Goal: Information Seeking & Learning: Find specific fact

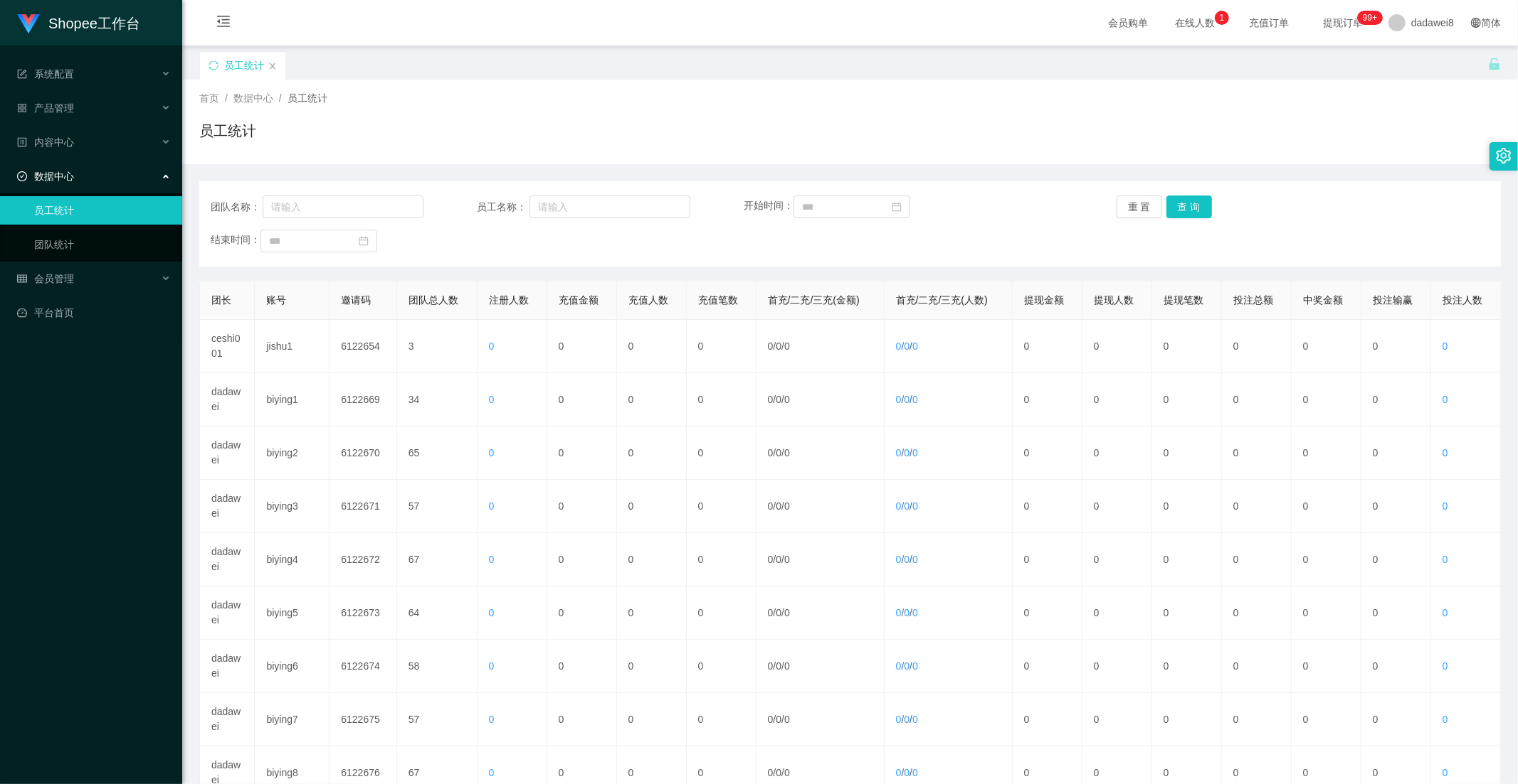
click at [1071, 219] on div "团队名称： 员工名称： 开始时间： 重 置 查 询 结束时间：" at bounding box center [850, 223] width 1301 height 85
click at [1071, 203] on button "查 询" at bounding box center [1189, 207] width 46 height 23
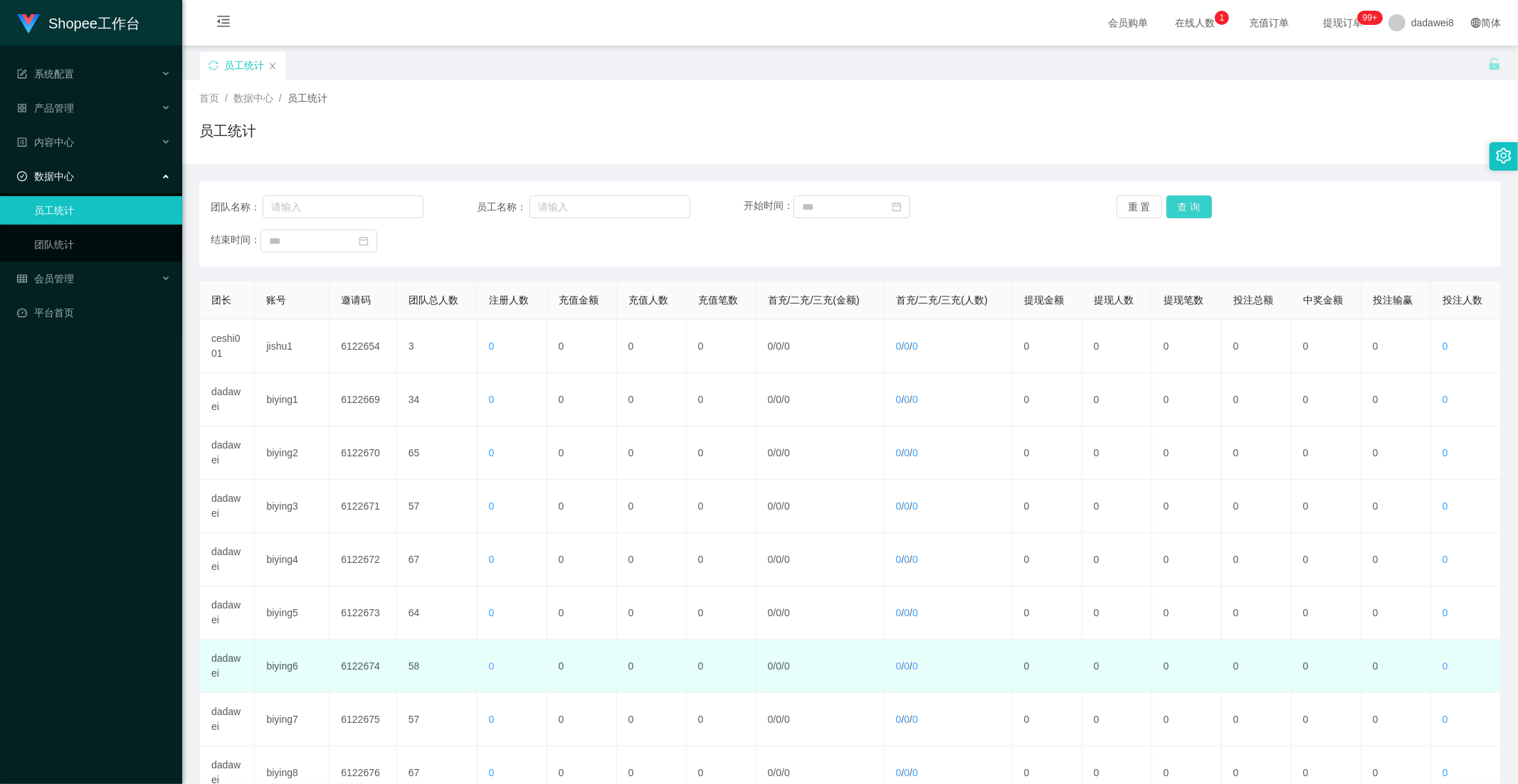
scroll to position [199, 0]
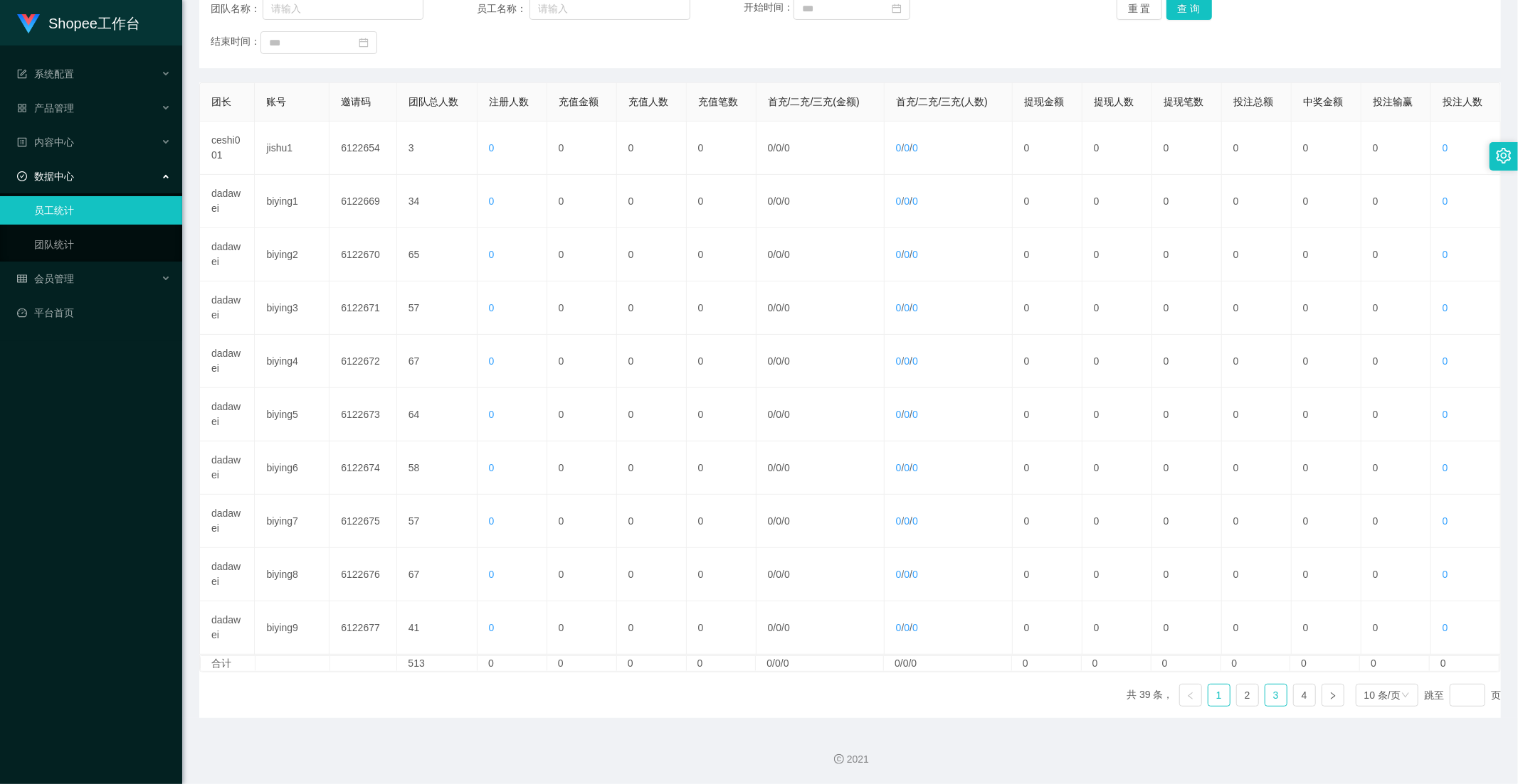
click at [1071, 687] on link "3" at bounding box center [1275, 695] width 21 height 21
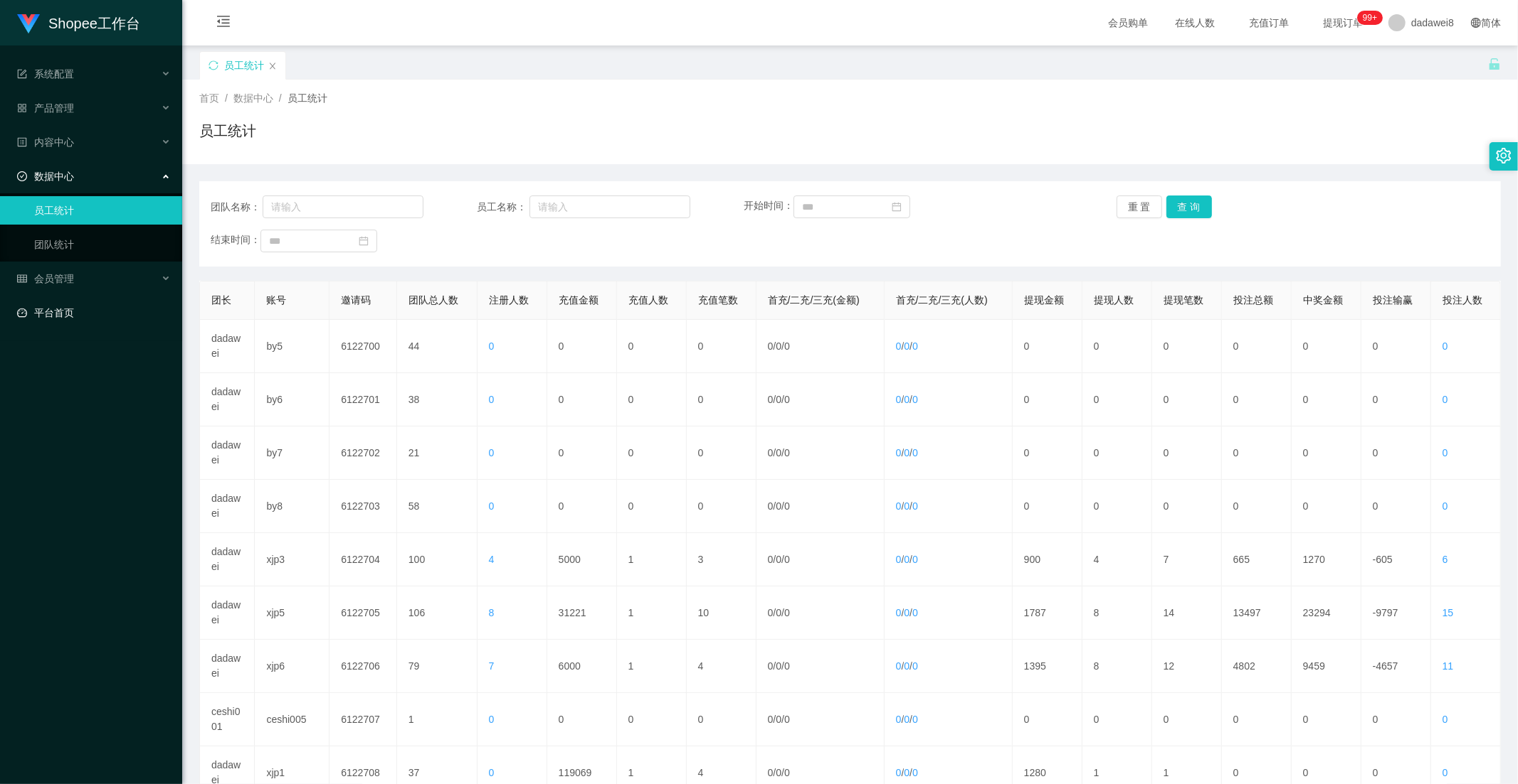
click at [102, 318] on link "平台首页" at bounding box center [93, 313] width 154 height 28
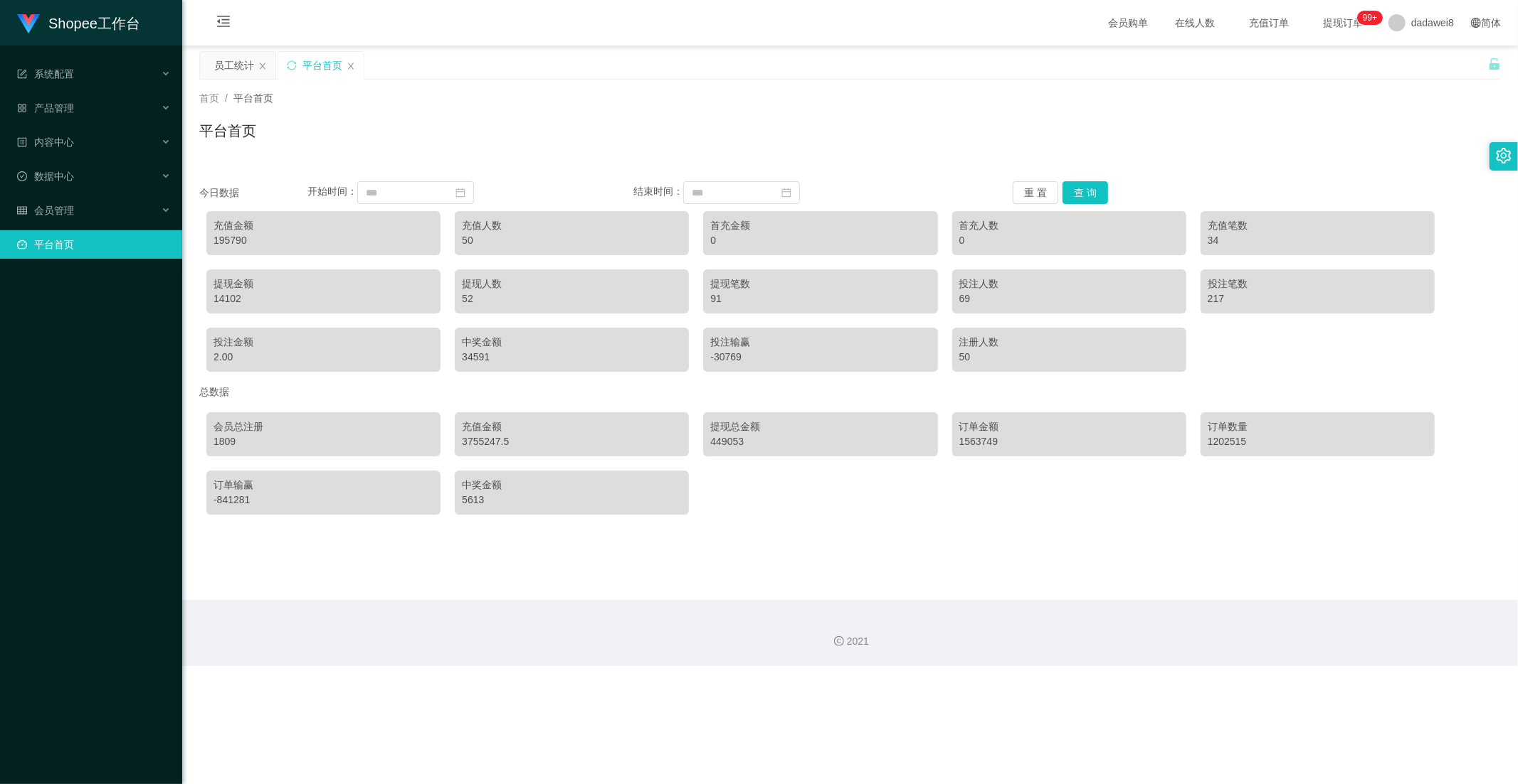
drag, startPoint x: 261, startPoint y: 68, endPoint x: 237, endPoint y: 79, distance: 26.4
click at [261, 65] on icon "图标: close" at bounding box center [263, 66] width 9 height 9
click at [100, 202] on div "会员管理" at bounding box center [91, 210] width 182 height 28
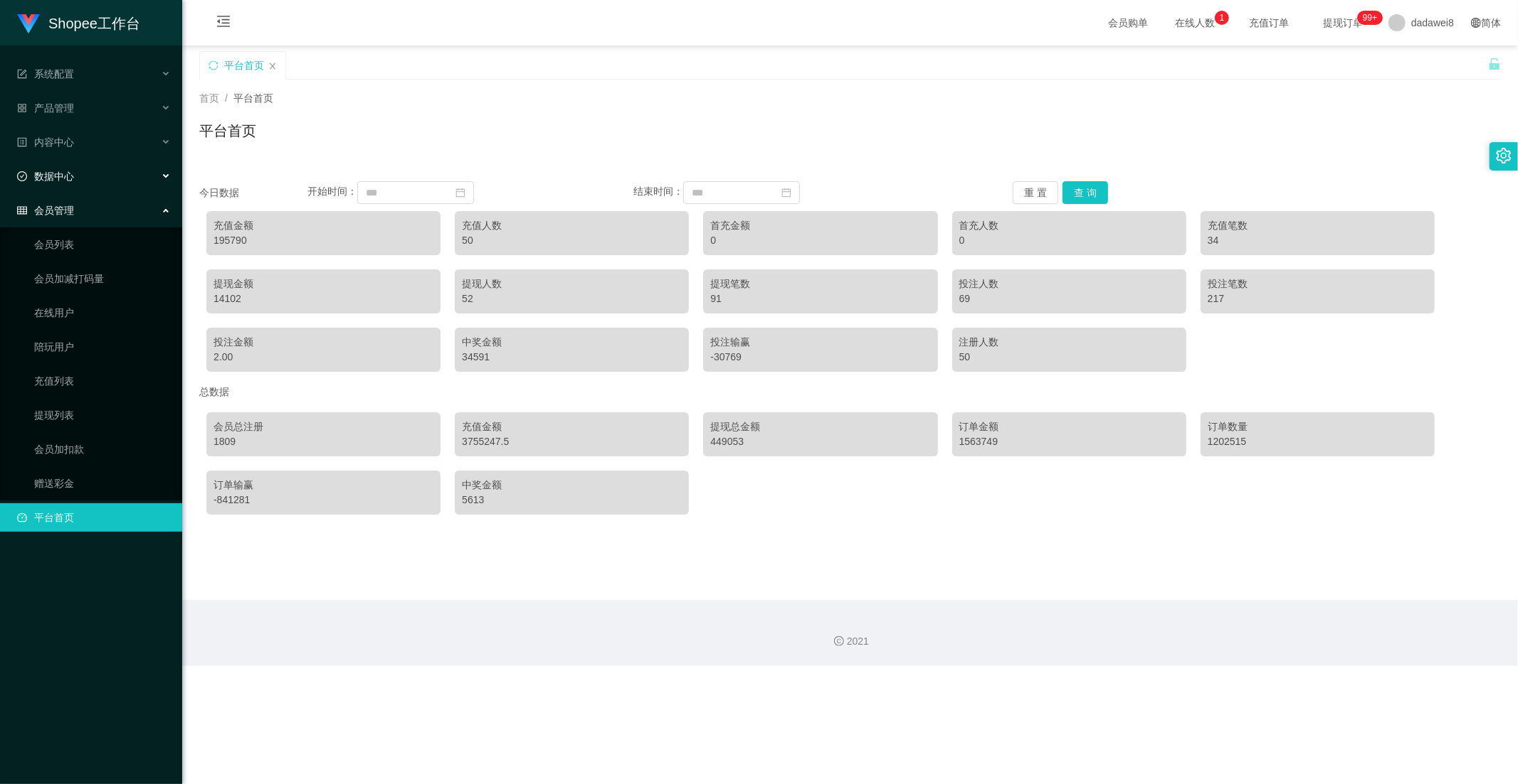
click at [73, 166] on div "数据中心" at bounding box center [91, 176] width 182 height 28
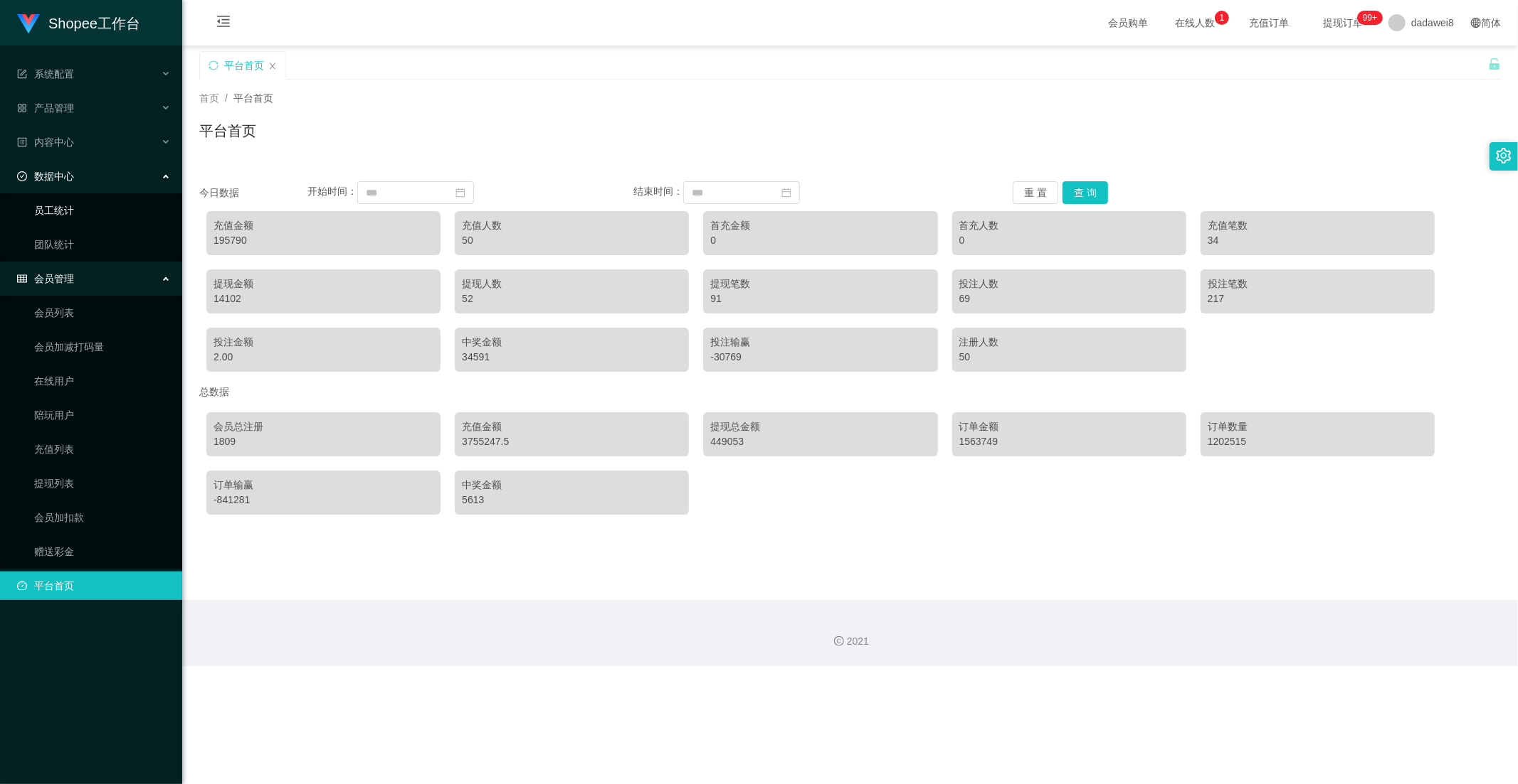
click at [68, 200] on link "员工统计" at bounding box center [103, 210] width 137 height 28
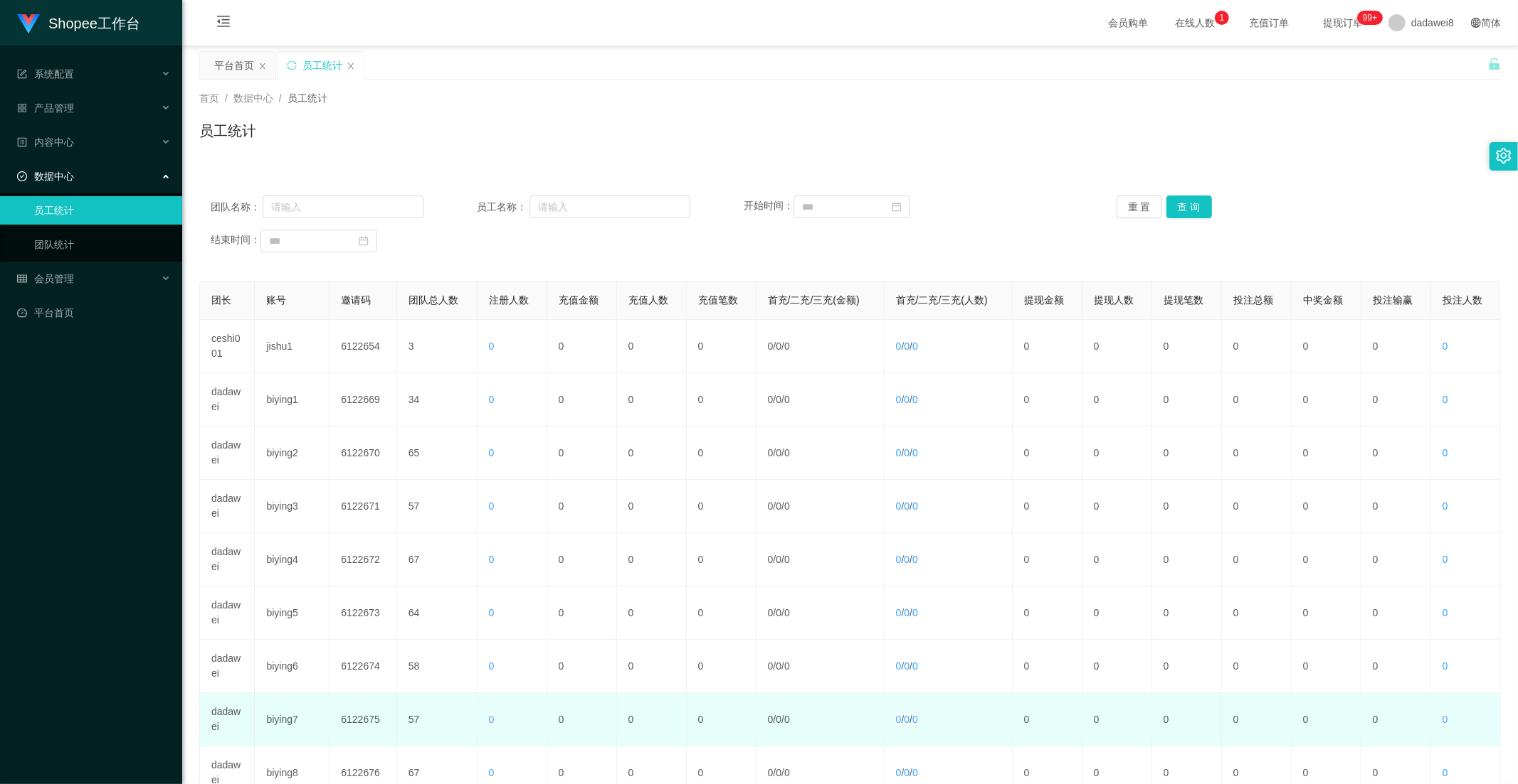
scroll to position [199, 0]
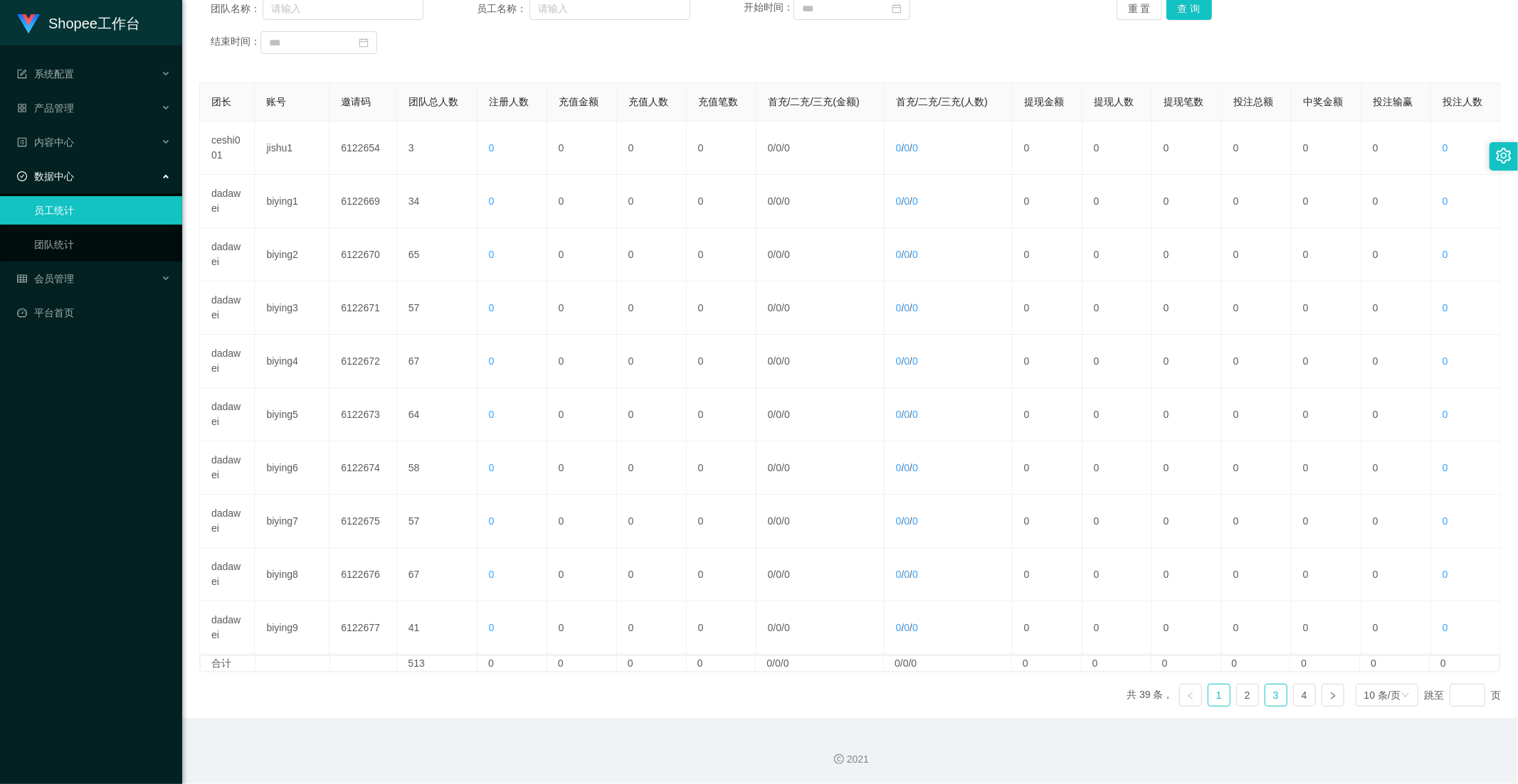
click at [1071, 687] on link "3" at bounding box center [1275, 695] width 21 height 21
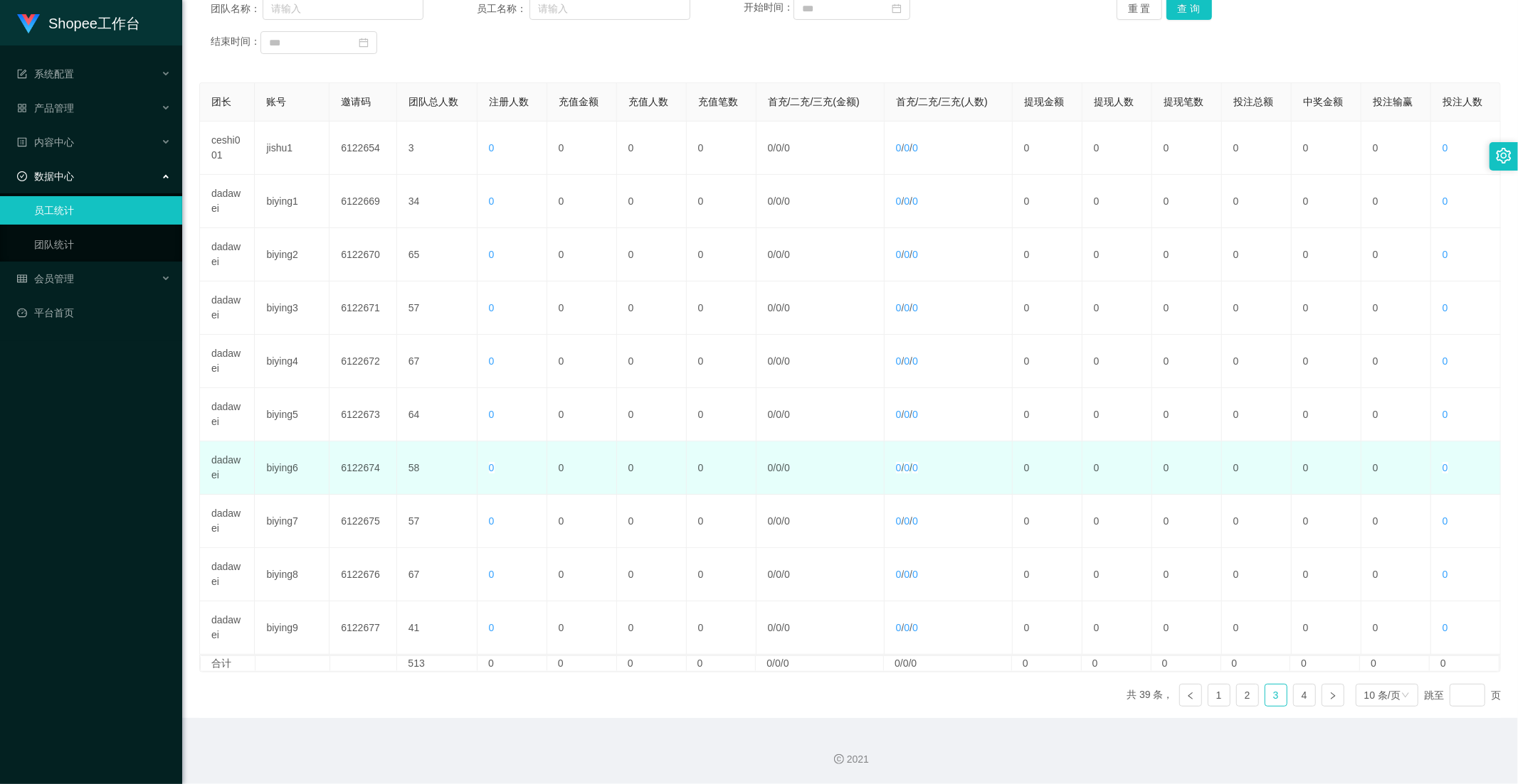
scroll to position [41, 0]
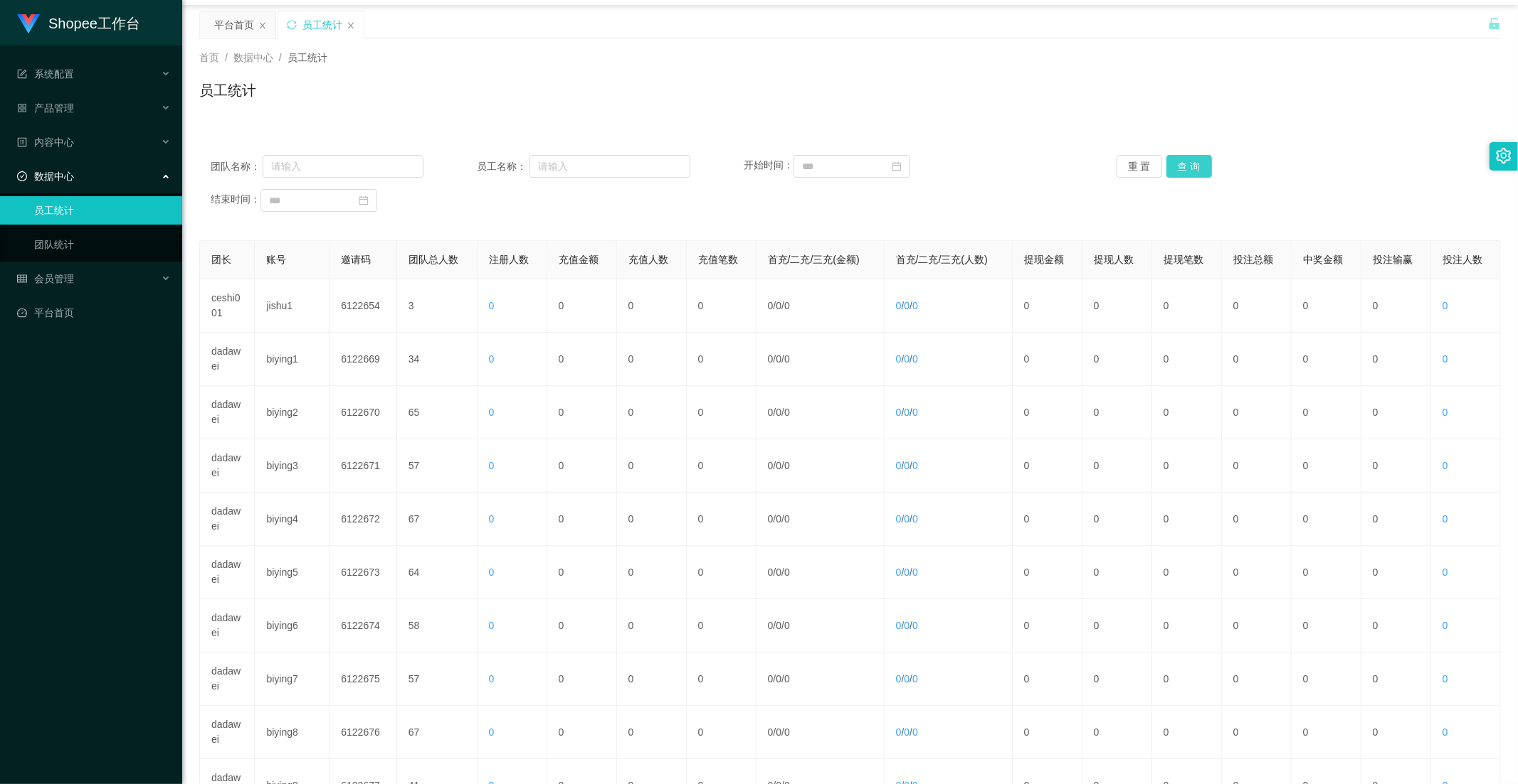
click at [1071, 164] on button "查 询" at bounding box center [1189, 166] width 46 height 23
click at [1071, 167] on button "查 询" at bounding box center [1189, 166] width 46 height 23
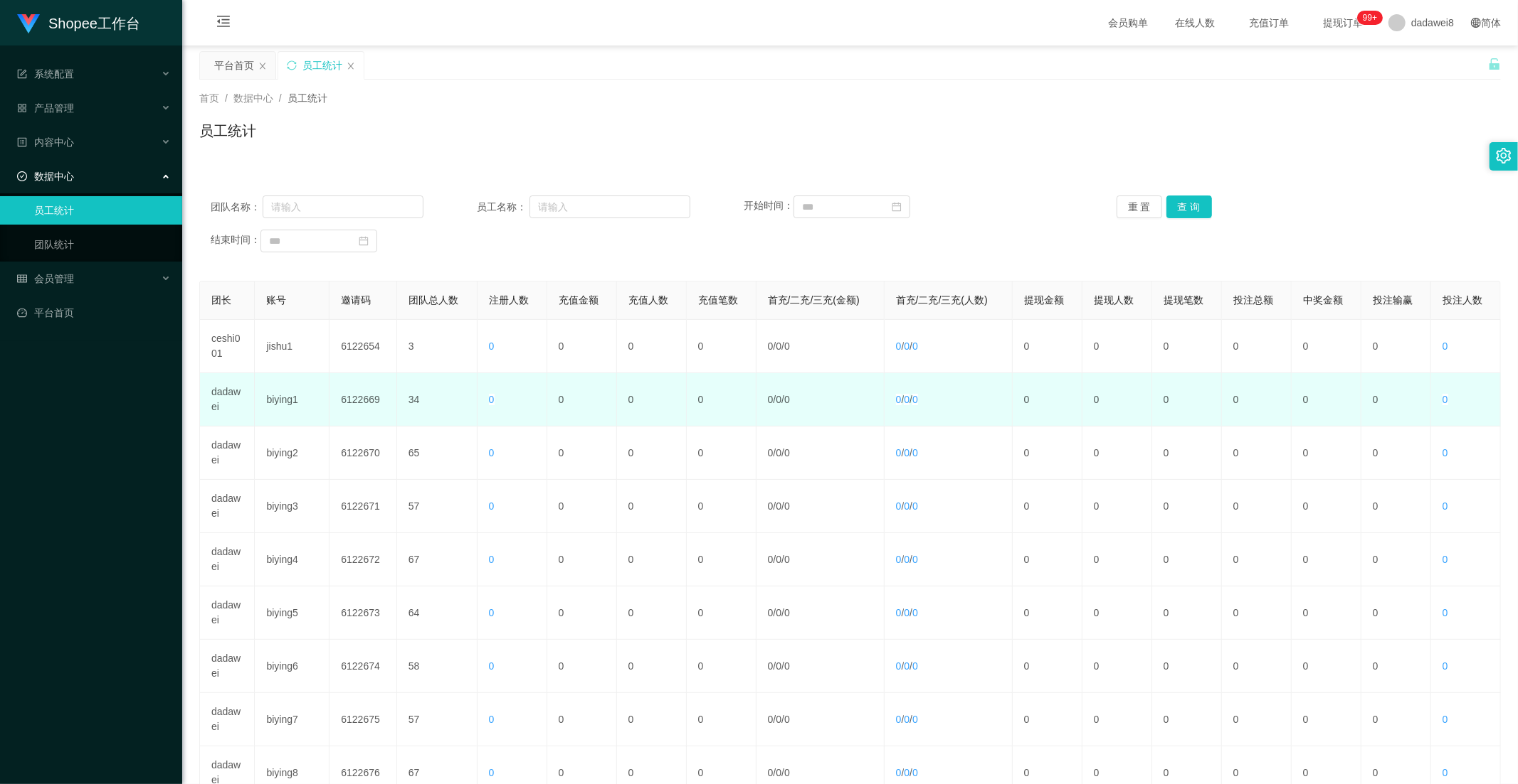
scroll to position [158, 0]
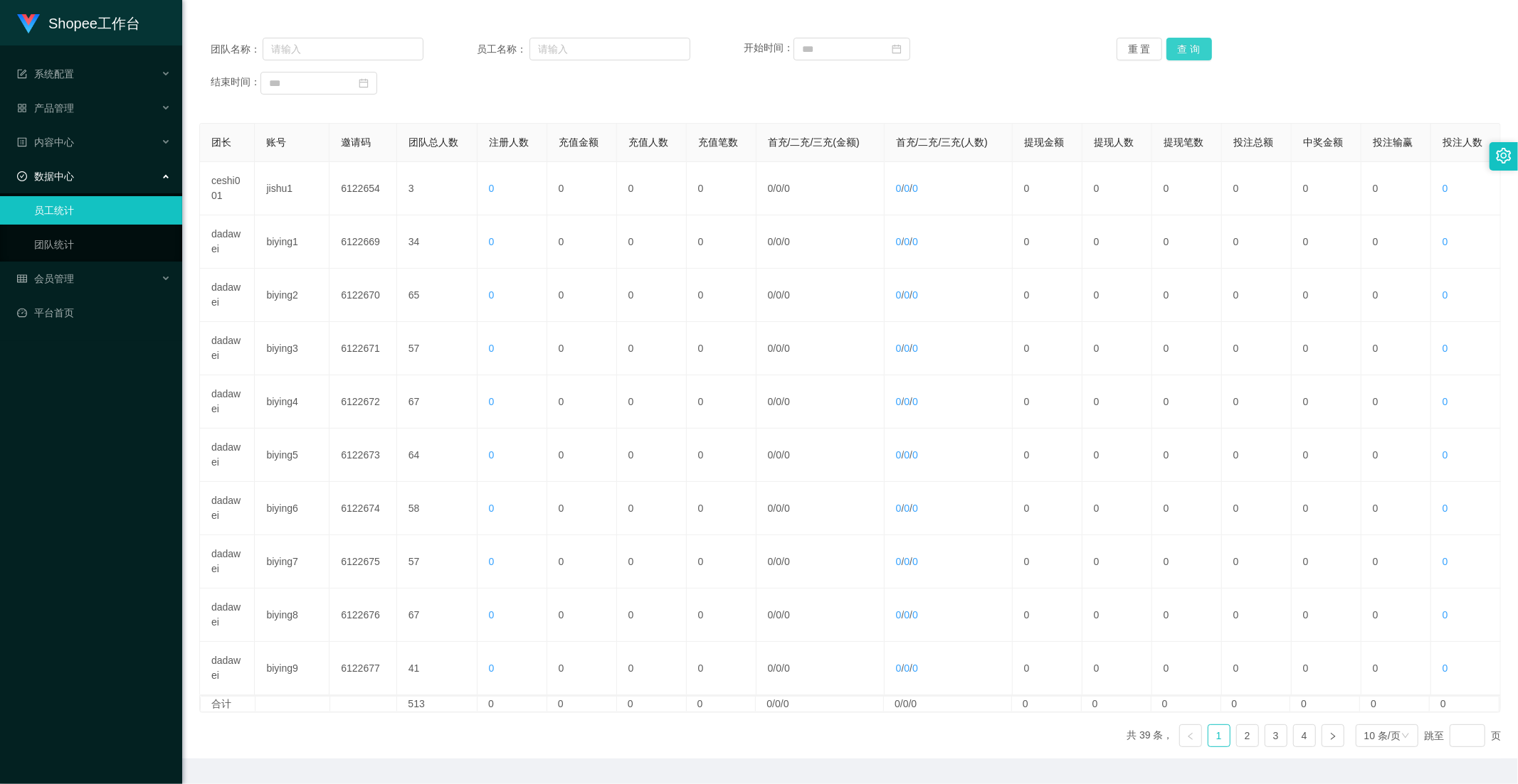
drag, startPoint x: 1192, startPoint y: 52, endPoint x: 1170, endPoint y: 89, distance: 43.0
click at [1071, 52] on button "查 询" at bounding box center [1189, 49] width 46 height 23
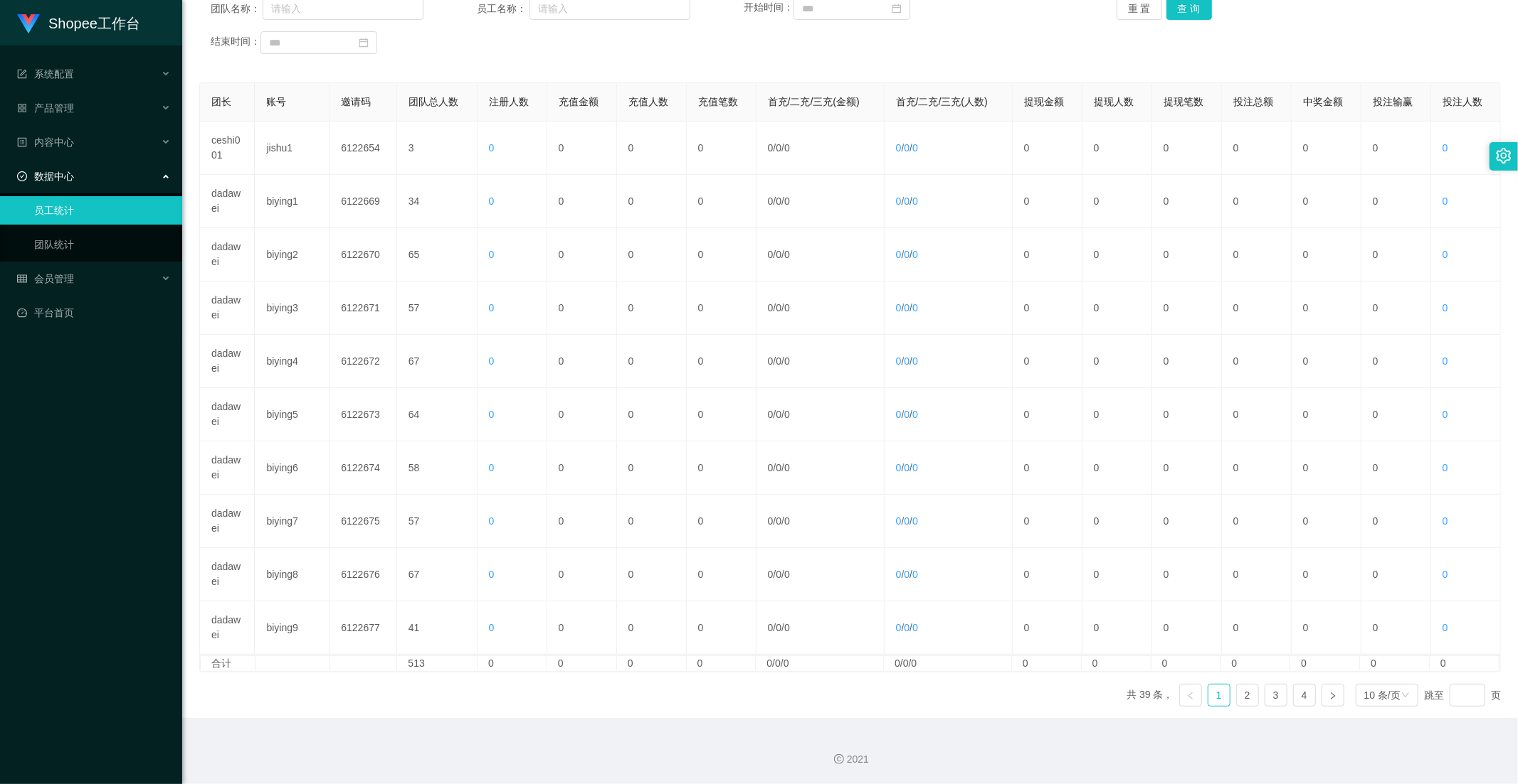
click at [1071, 687] on ul "共 39 条， 1 2 3 4 10 条/页 跳至 页" at bounding box center [1314, 695] width 374 height 23
click at [1071, 687] on link "3" at bounding box center [1275, 695] width 21 height 21
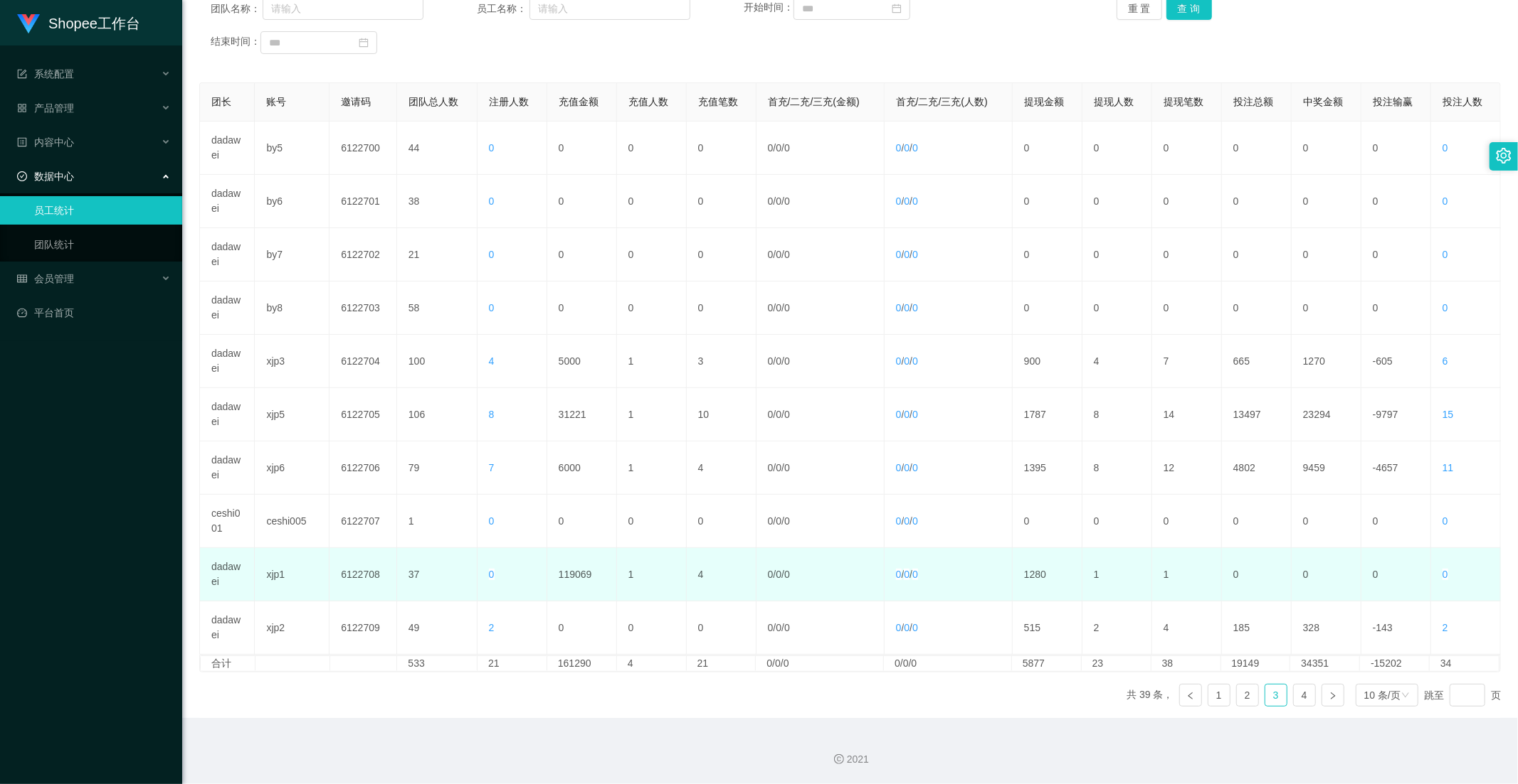
click at [563, 582] on td "119069" at bounding box center [582, 575] width 70 height 53
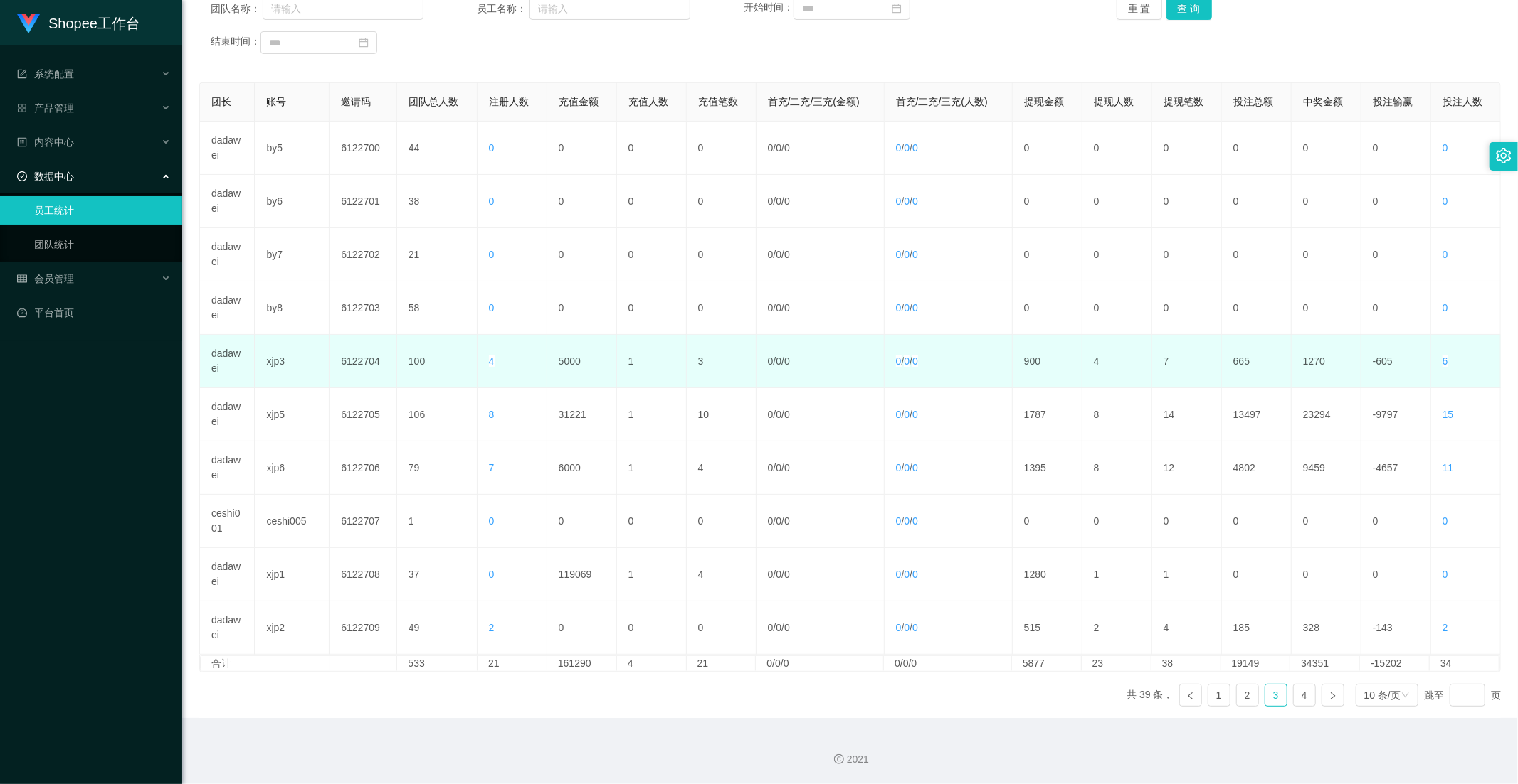
click at [564, 348] on td "5000" at bounding box center [582, 361] width 70 height 53
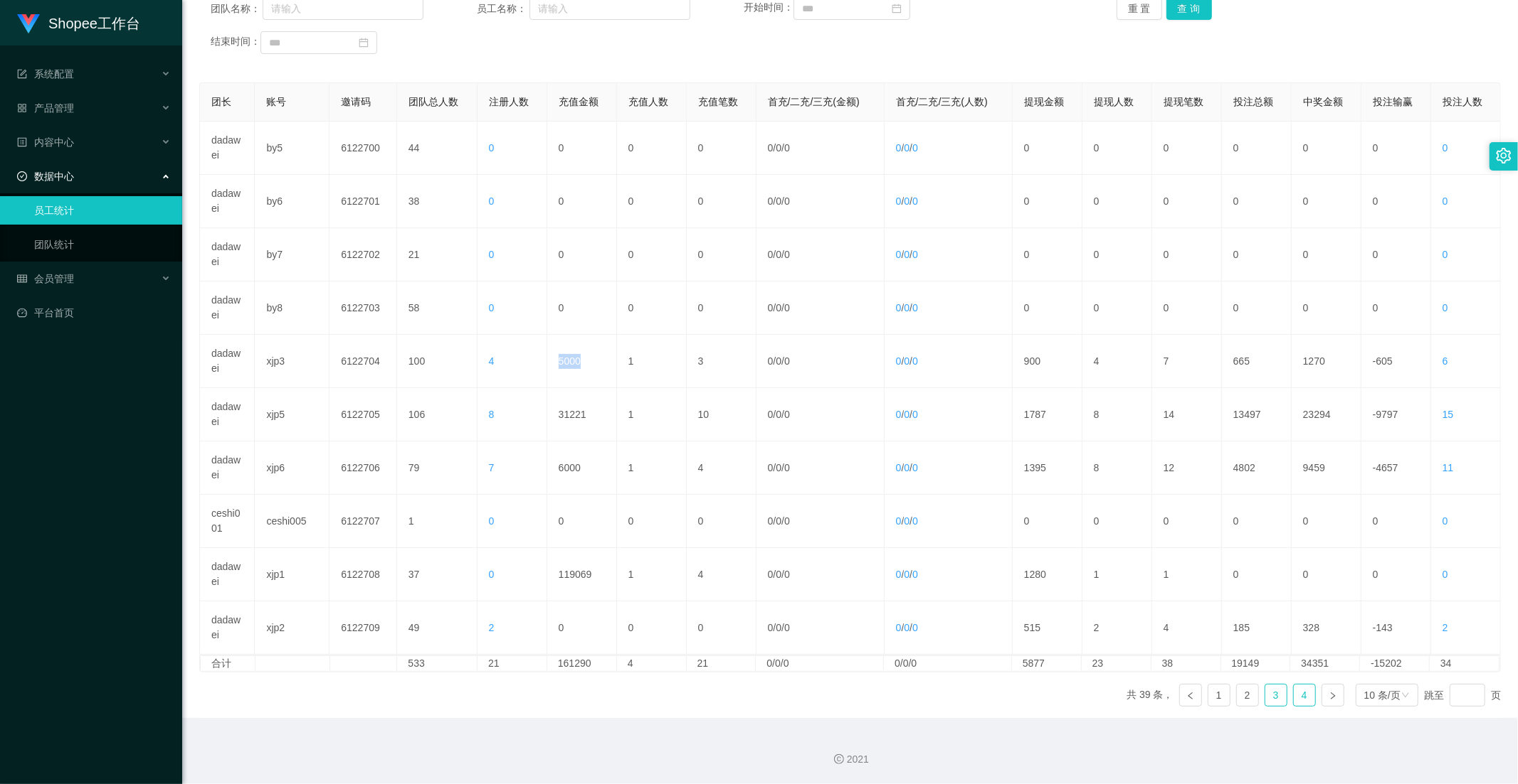
click at [1071, 687] on link "4" at bounding box center [1304, 695] width 21 height 21
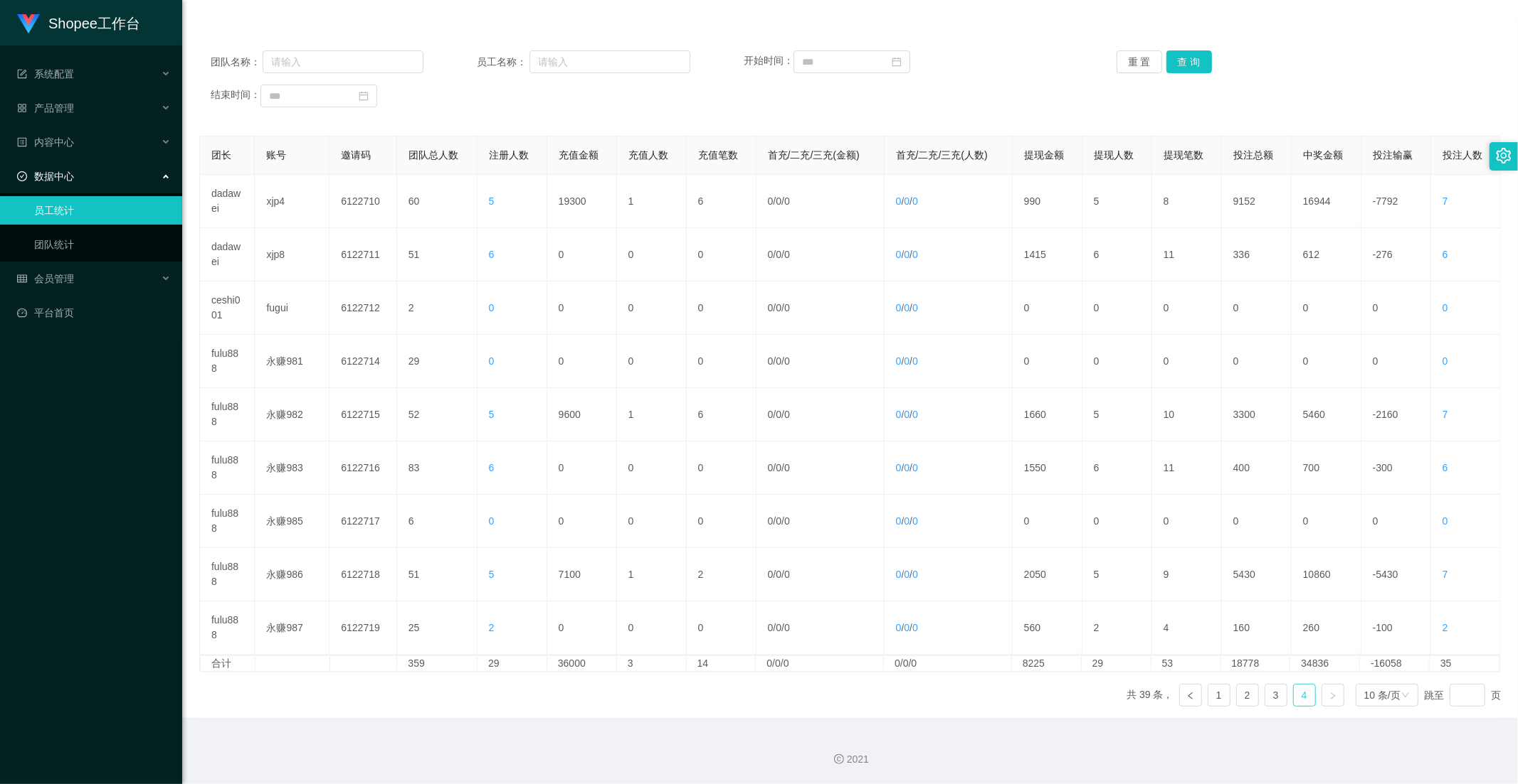
scroll to position [145, 0]
click at [1071, 687] on link "3" at bounding box center [1275, 695] width 21 height 21
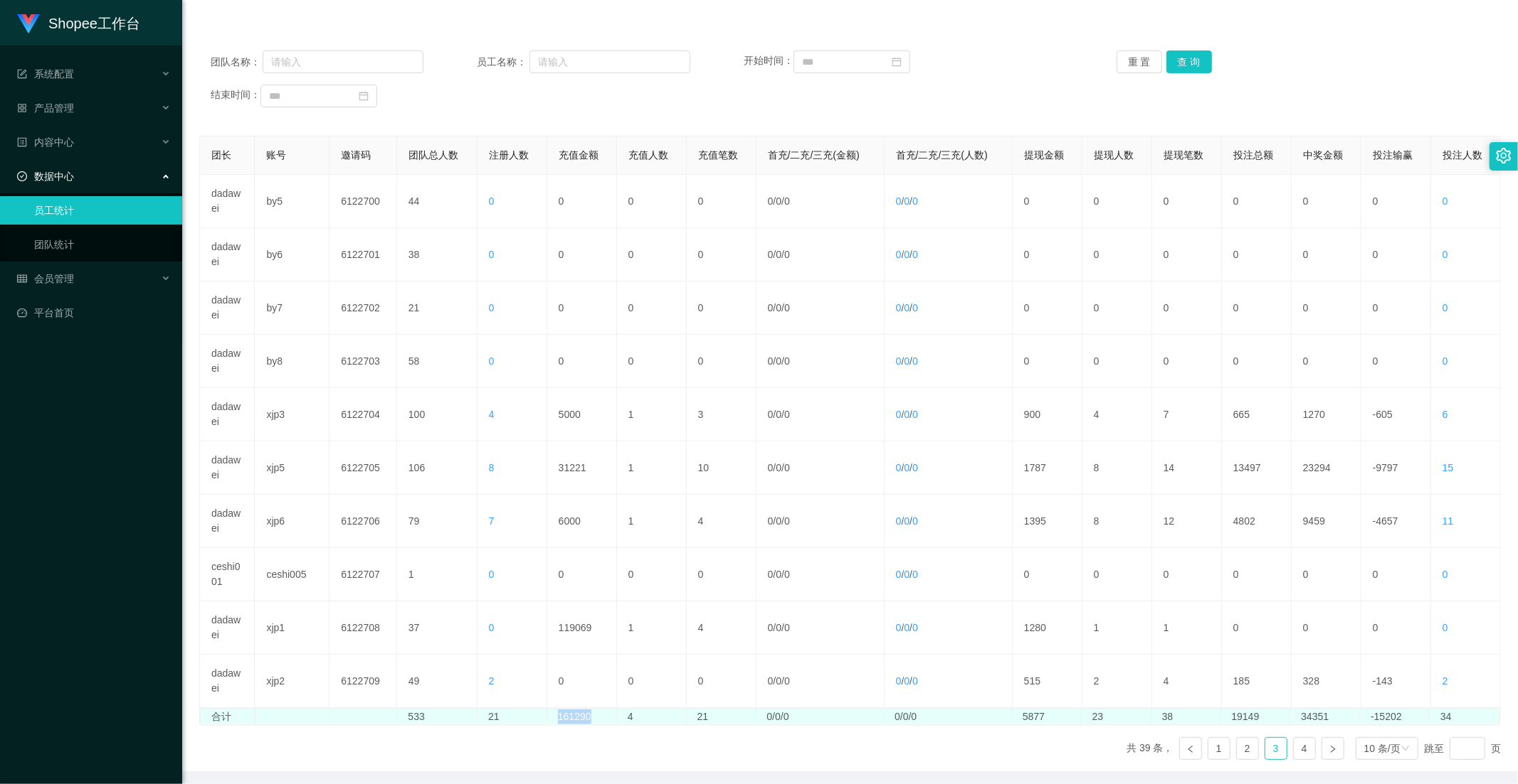
drag, startPoint x: 591, startPoint y: 721, endPoint x: 557, endPoint y: 716, distance: 34.4
click at [557, 687] on td "161290" at bounding box center [582, 717] width 70 height 15
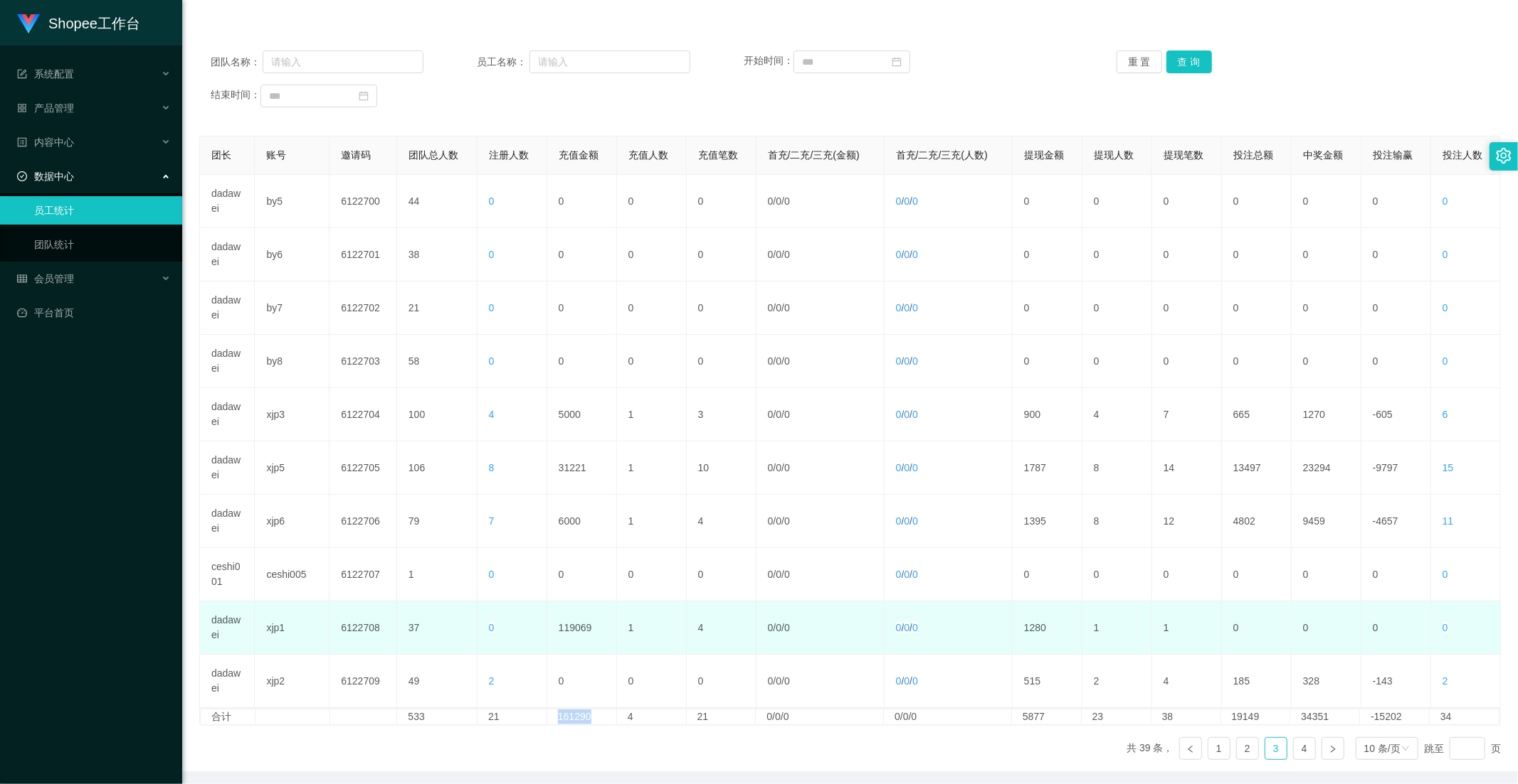
copy td "161290"
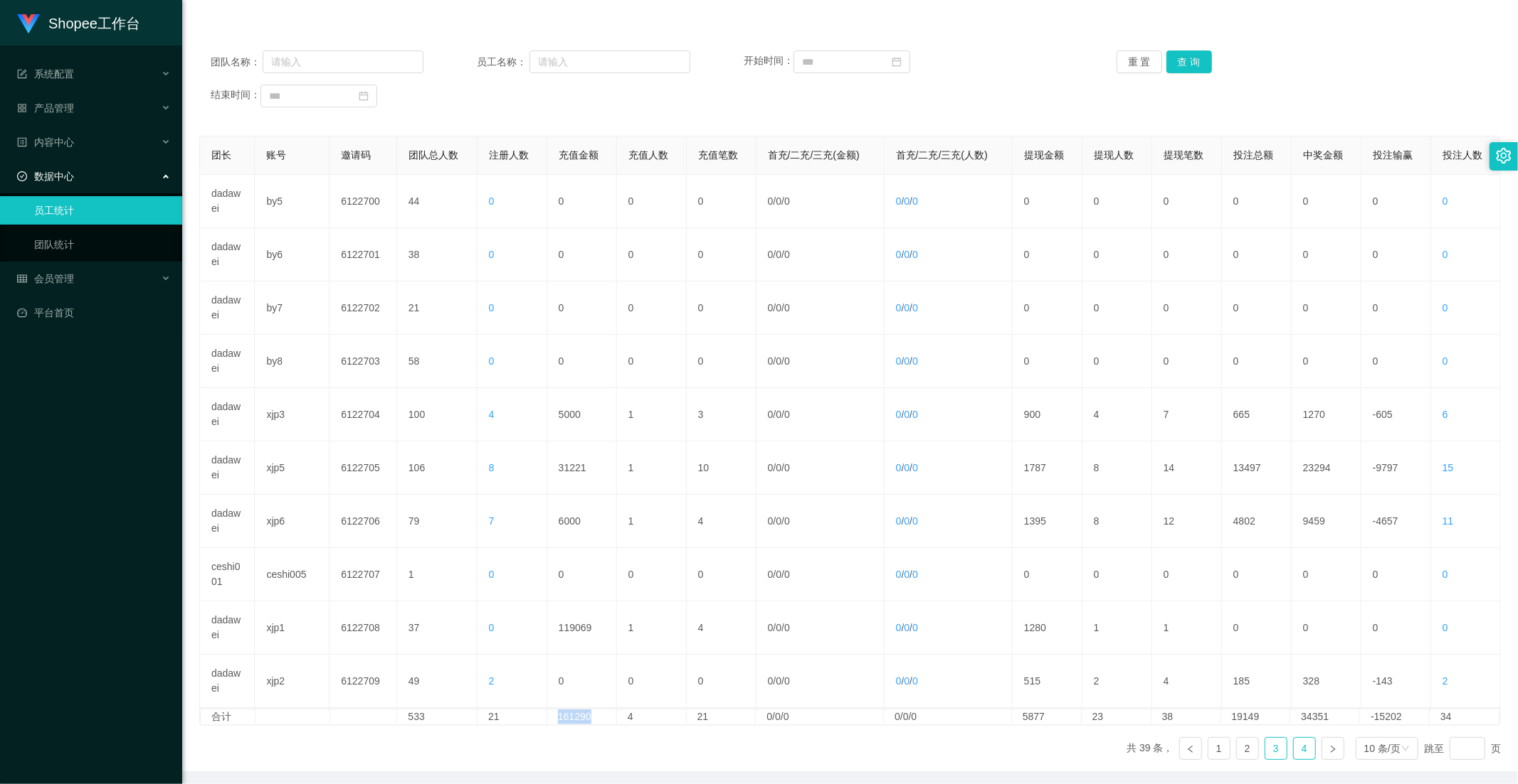
click at [1071, 687] on link "4" at bounding box center [1304, 748] width 21 height 21
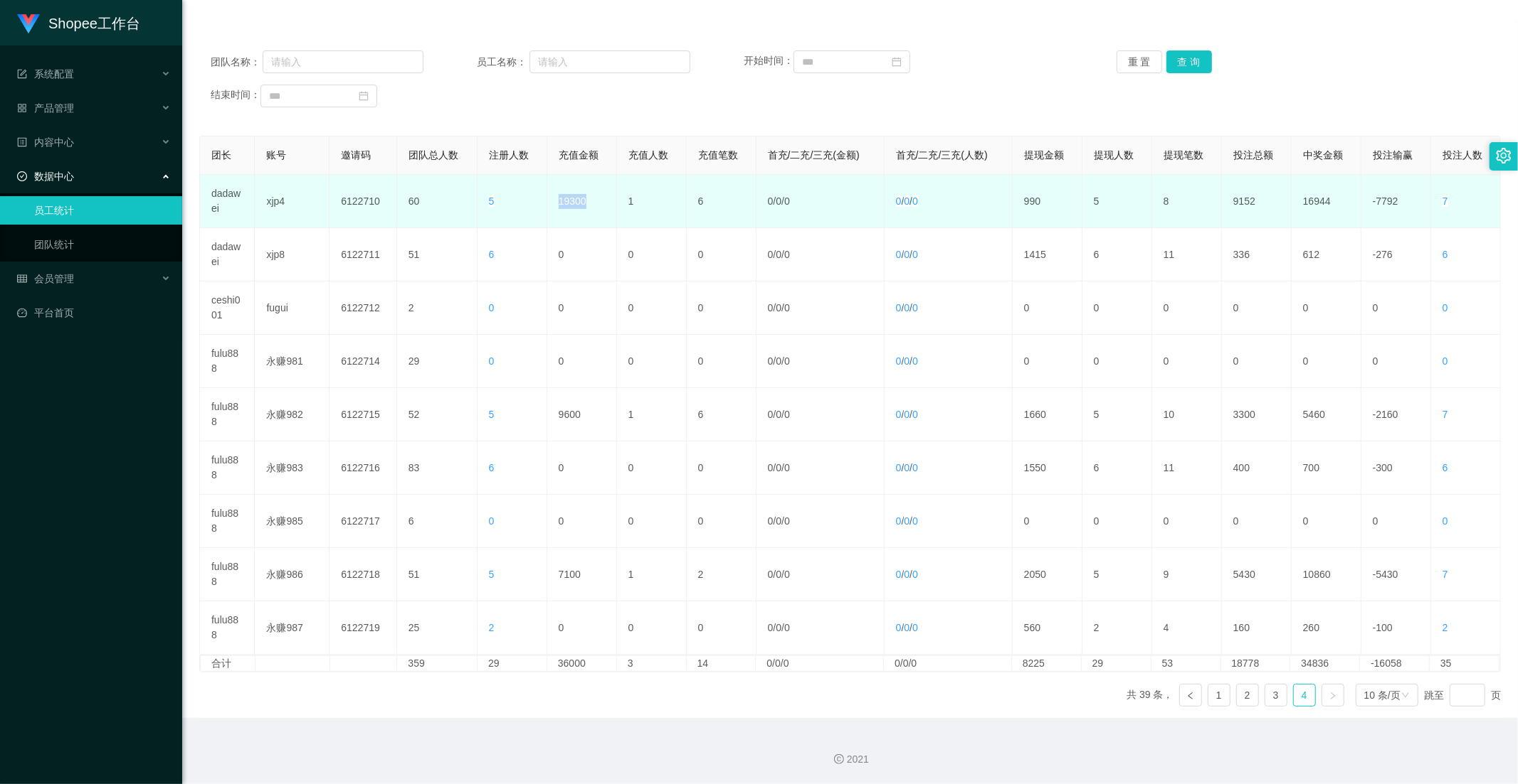
drag, startPoint x: 596, startPoint y: 204, endPoint x: 556, endPoint y: 205, distance: 40.0
click at [556, 205] on td "19300" at bounding box center [582, 201] width 70 height 53
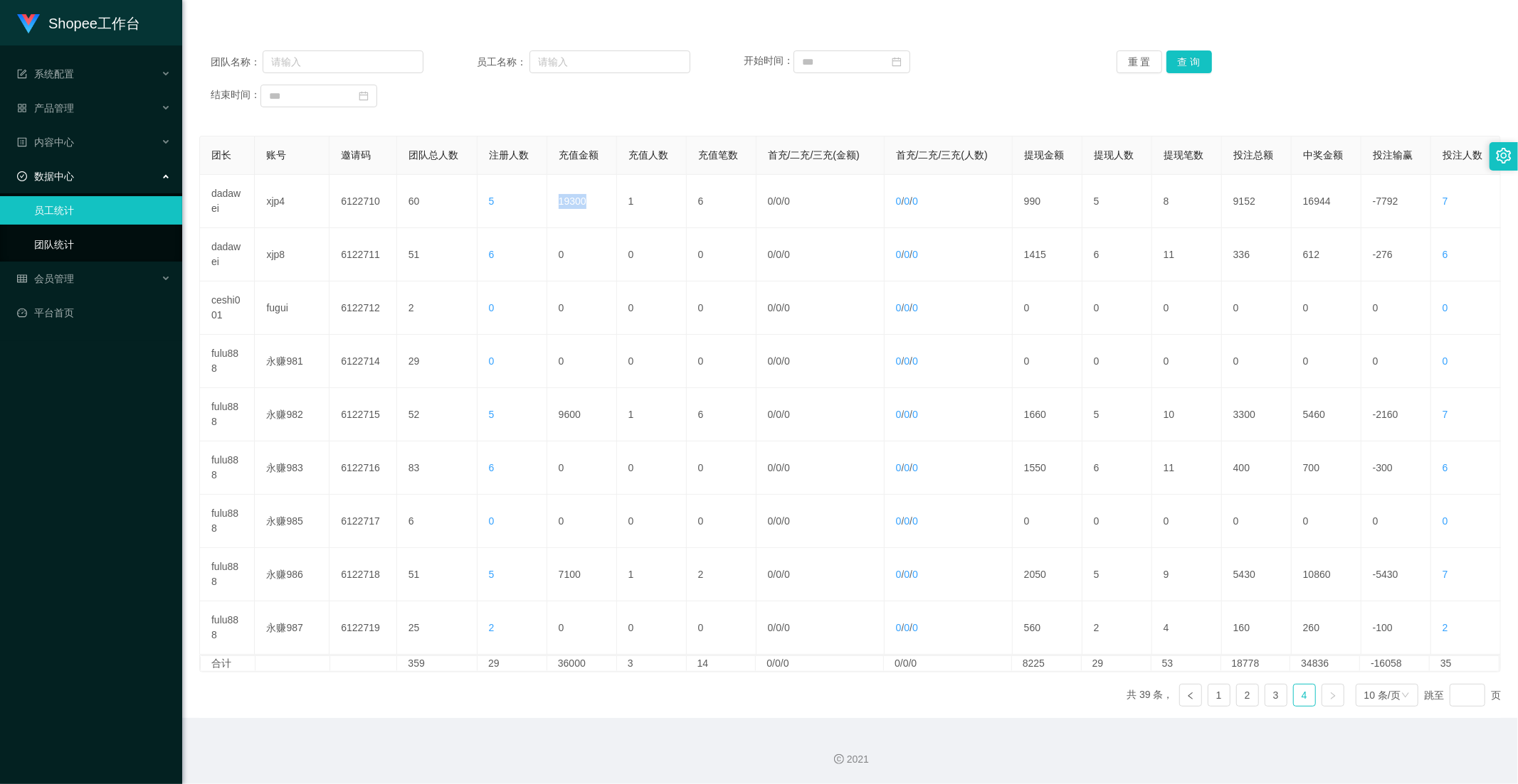
copy td "19300"
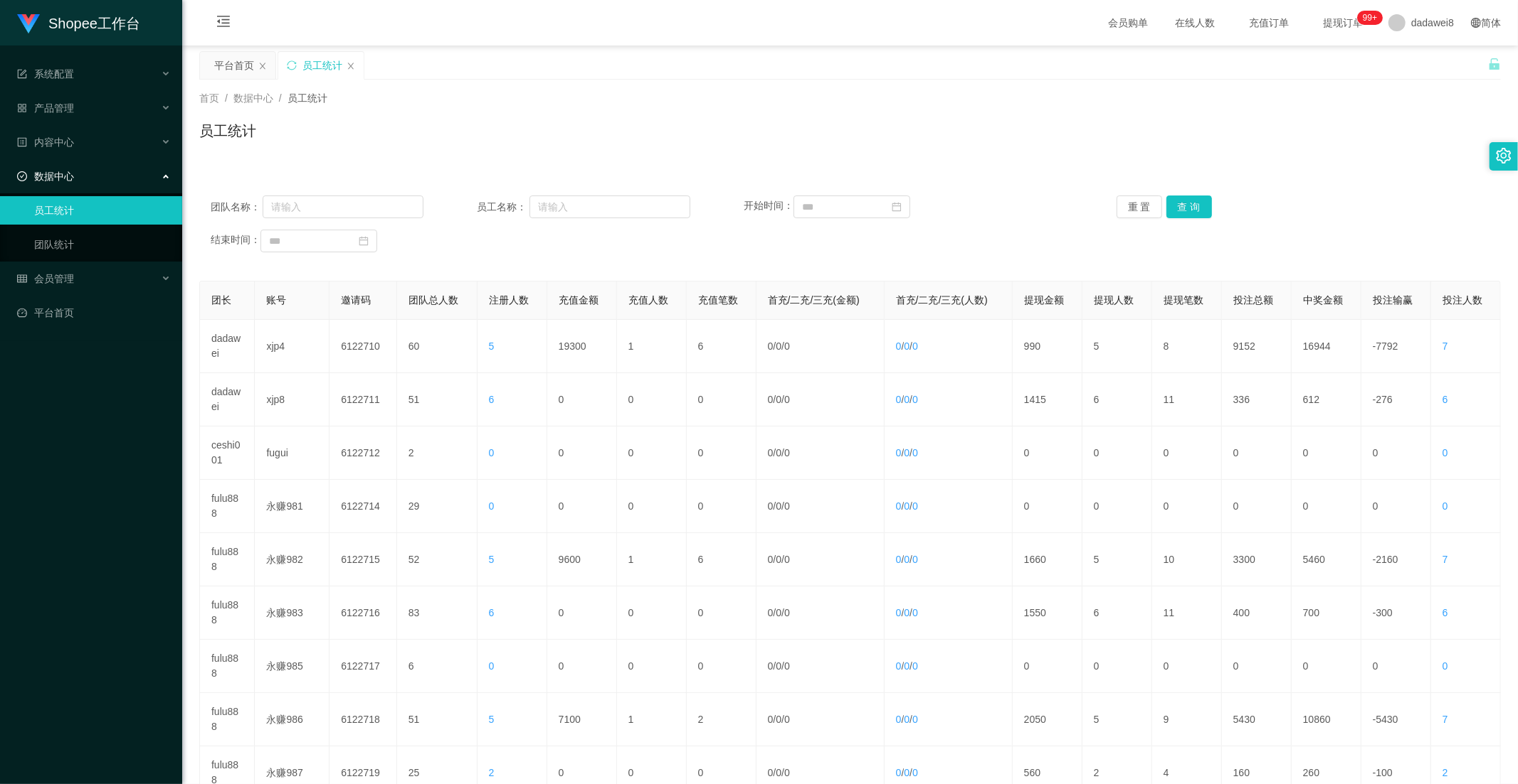
click at [822, 260] on div "团队名称： 员工名称： 开始时间： 重 置 查 询 结束时间：" at bounding box center [850, 223] width 1301 height 85
click at [1071, 33] on span "dadawei8" at bounding box center [1432, 23] width 43 height 46
click at [1071, 63] on span "退出登录" at bounding box center [1410, 62] width 40 height 12
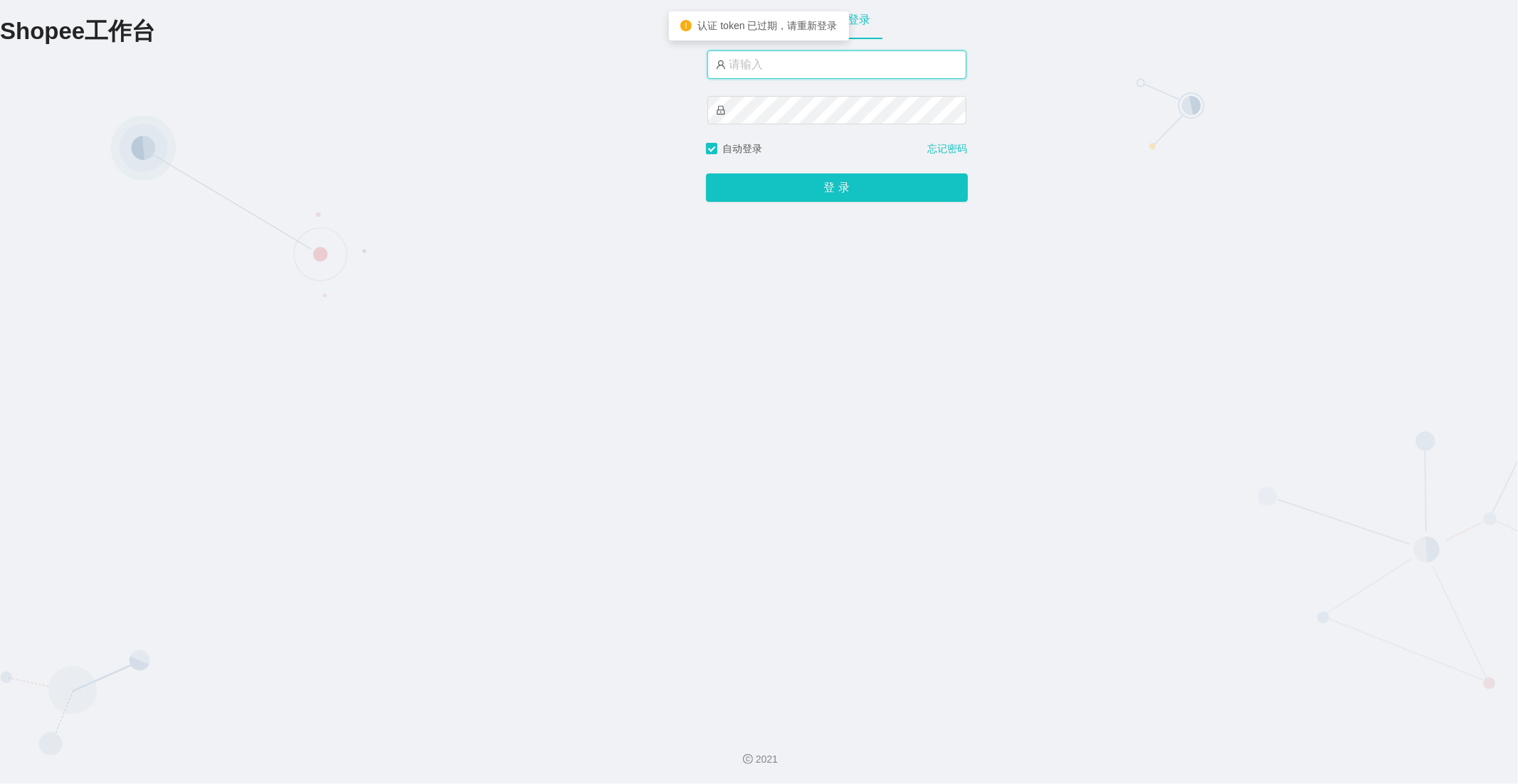
type input "dadawei8"
